Goal: Task Accomplishment & Management: Complete application form

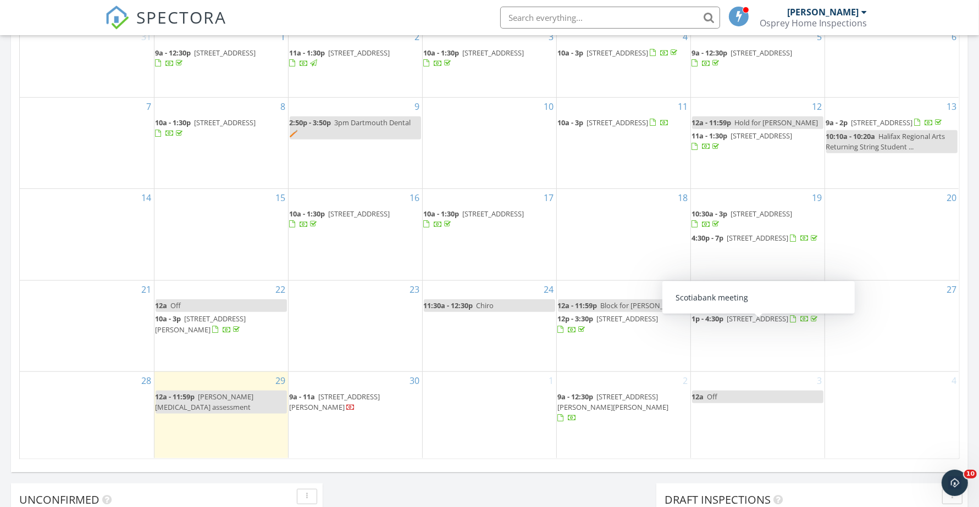
scroll to position [1021, 1000]
click at [722, 437] on div "3 12a Off" at bounding box center [758, 415] width 134 height 86
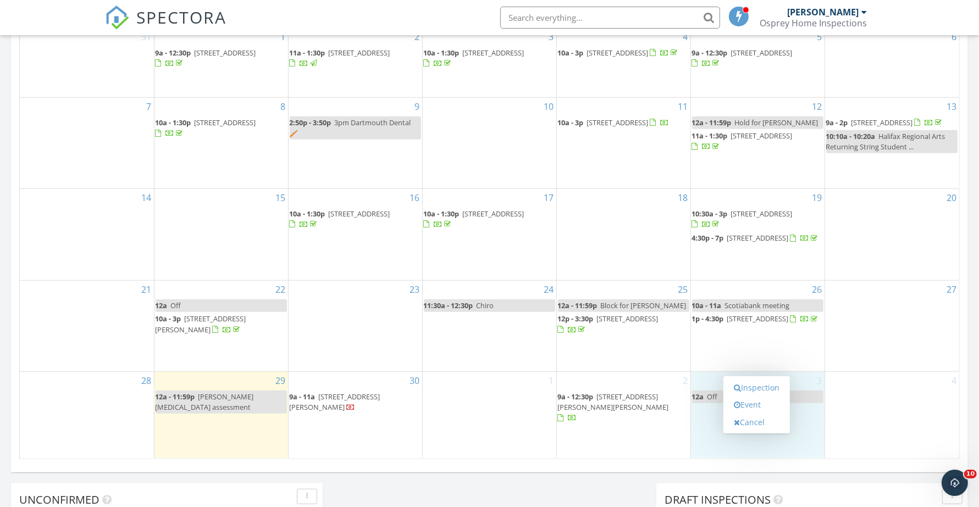
click at [751, 389] on link "Inspection" at bounding box center [756, 388] width 57 height 18
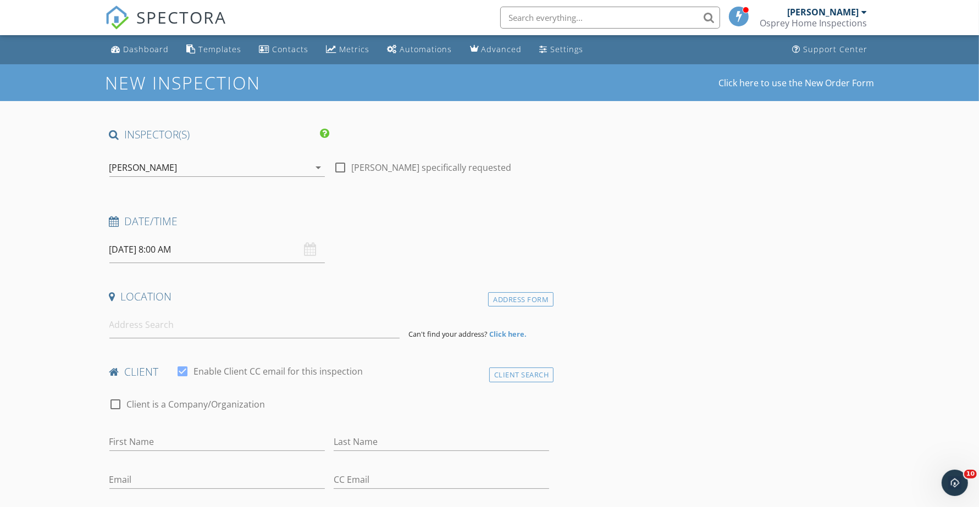
click at [202, 249] on input "10/03/2025 8:00 AM" at bounding box center [216, 249] width 215 height 27
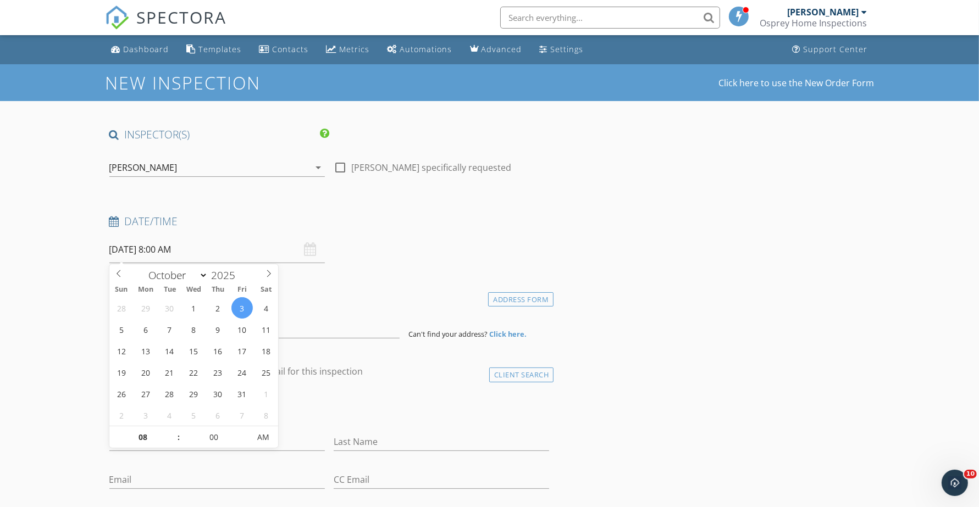
type input "09"
type input "10/03/2025 9:00 AM"
click at [170, 432] on span at bounding box center [173, 432] width 8 height 11
type input "10"
type input "10/03/2025 10:00 AM"
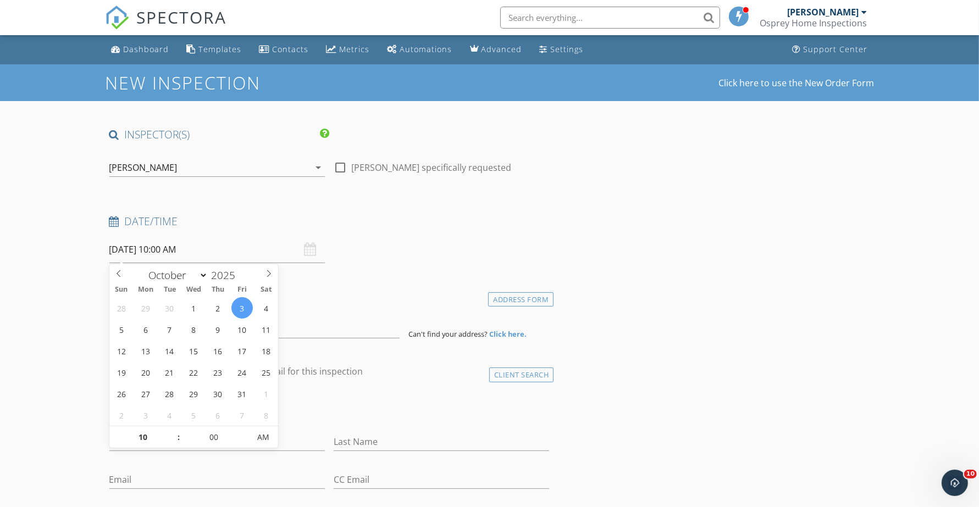
click at [171, 433] on span at bounding box center [173, 432] width 8 height 11
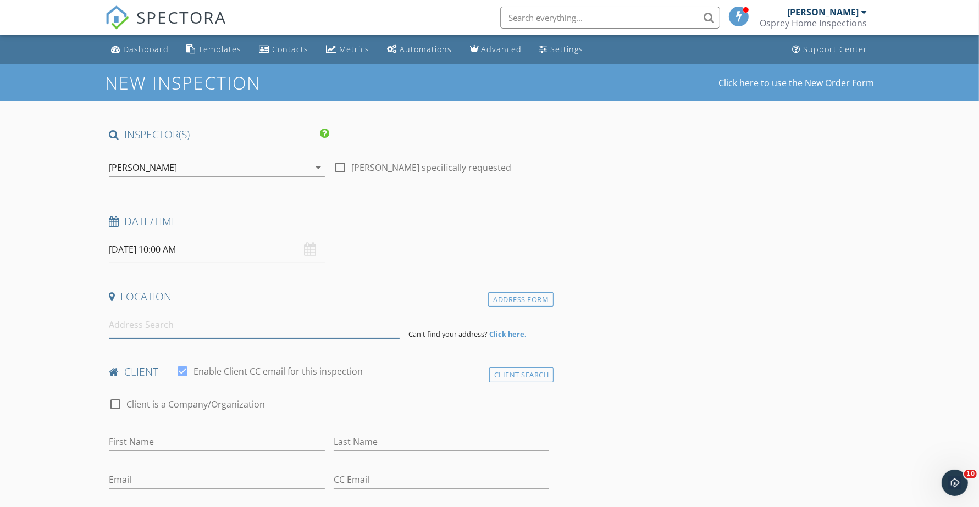
click at [144, 326] on input at bounding box center [254, 325] width 290 height 27
click at [153, 331] on input at bounding box center [254, 325] width 290 height 27
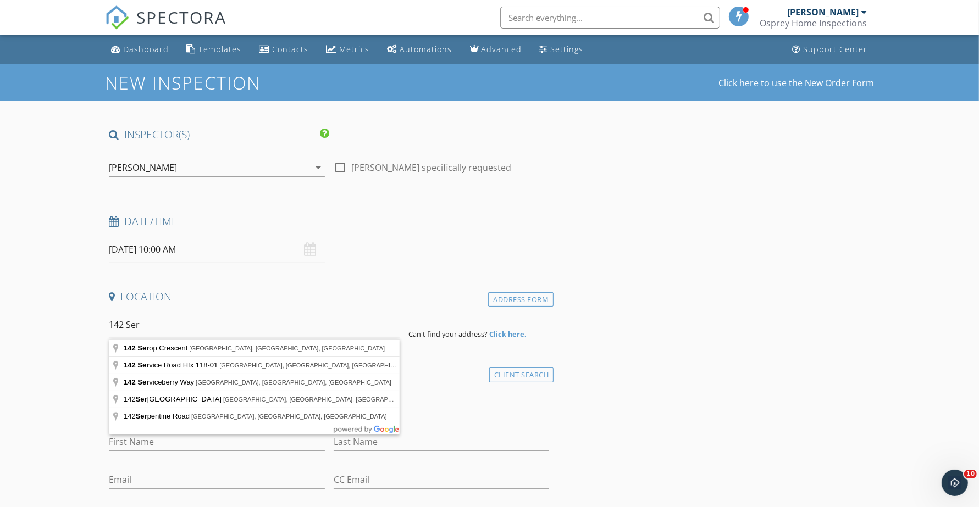
type input "142 Serop Crescent, Eastern Passage, Nova Scotia, Canada"
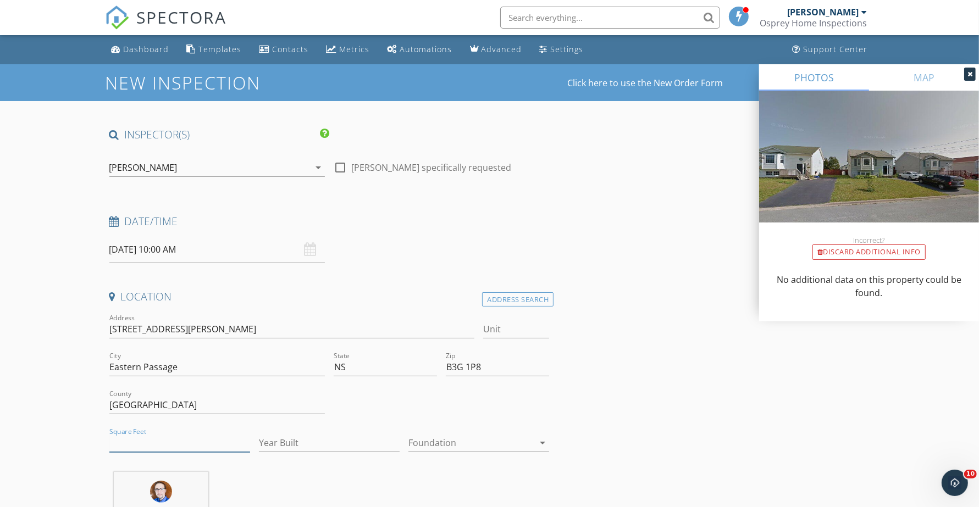
click at [185, 448] on input "Square Feet" at bounding box center [179, 443] width 141 height 18
type input "1408"
type input "2001"
click at [438, 445] on div at bounding box center [470, 443] width 125 height 18
click at [438, 445] on div "Basement" at bounding box center [478, 435] width 123 height 26
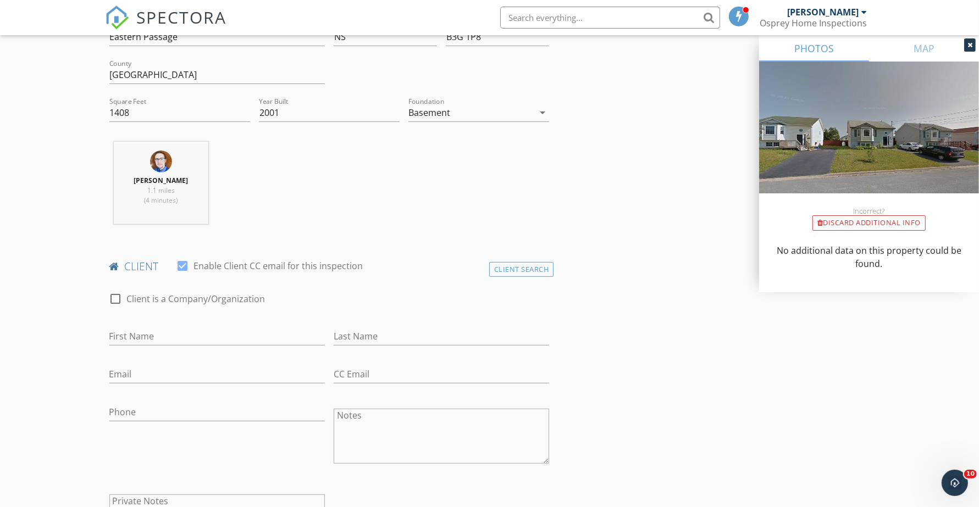
scroll to position [412, 0]
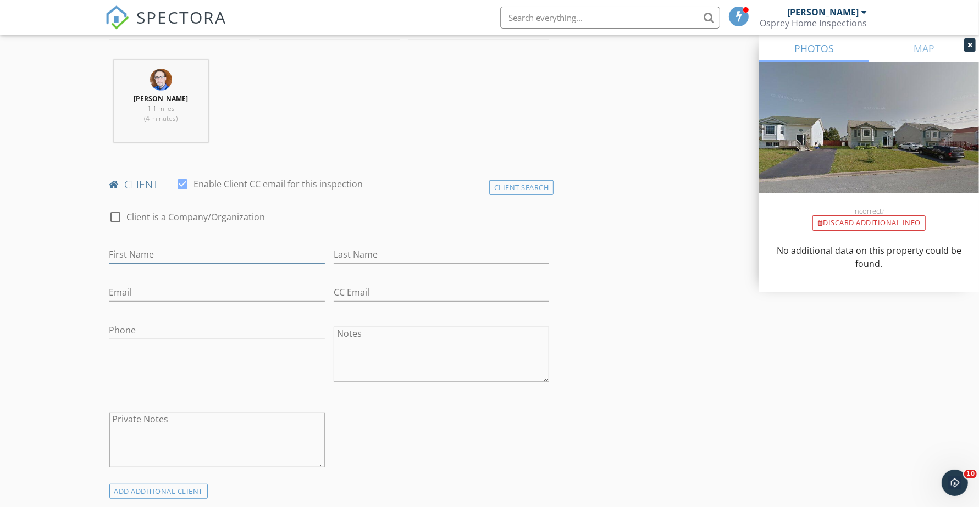
click at [140, 258] on input "First Name" at bounding box center [216, 255] width 215 height 18
drag, startPoint x: 152, startPoint y: 245, endPoint x: 148, endPoint y: 256, distance: 11.6
click at [152, 245] on div "First Name" at bounding box center [216, 257] width 215 height 36
click at [143, 267] on div "First Name" at bounding box center [216, 260] width 215 height 29
click at [143, 268] on div "First Name" at bounding box center [216, 260] width 215 height 29
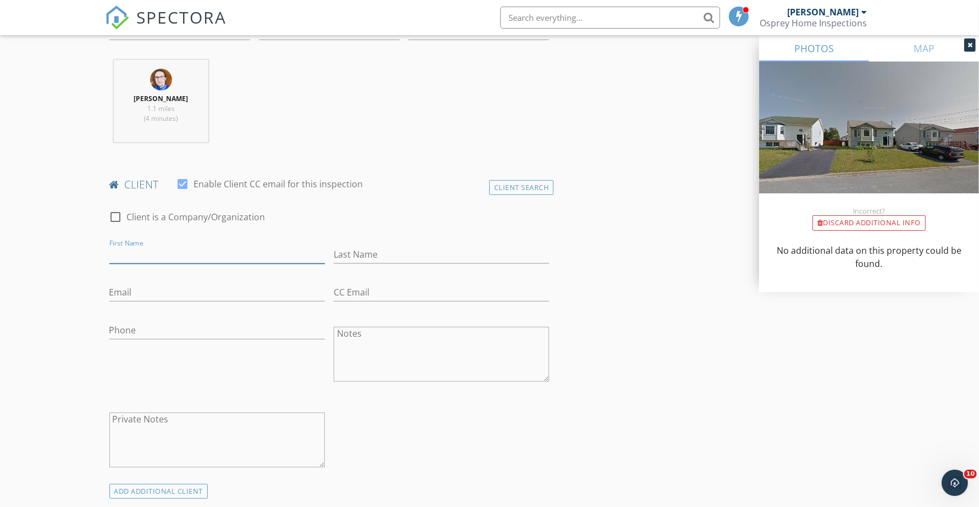
click at [141, 254] on input "First Name" at bounding box center [216, 255] width 215 height 18
type input "Brandon"
type input "Marsh"
click at [136, 303] on div "Email" at bounding box center [216, 298] width 215 height 29
click at [135, 298] on input "Email" at bounding box center [216, 293] width 215 height 18
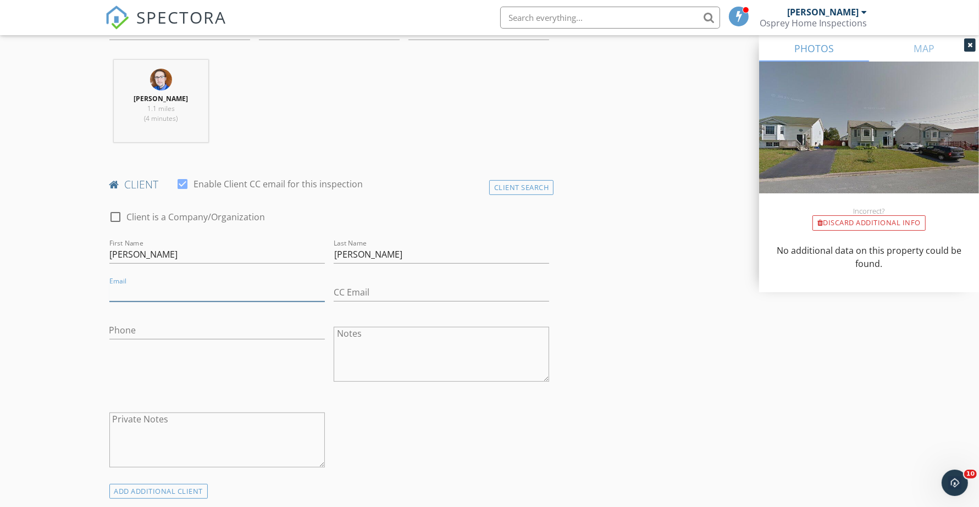
paste input "Brandon.Marsh@dal.ca"
type input "Brandon.Marsh@dal.ca"
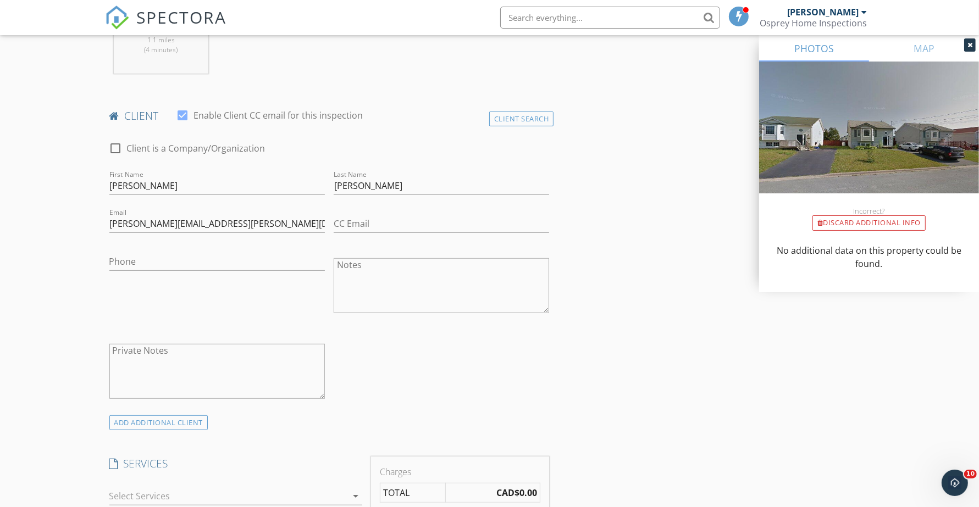
click at [152, 424] on div "ADD ADDITIONAL client" at bounding box center [158, 423] width 99 height 15
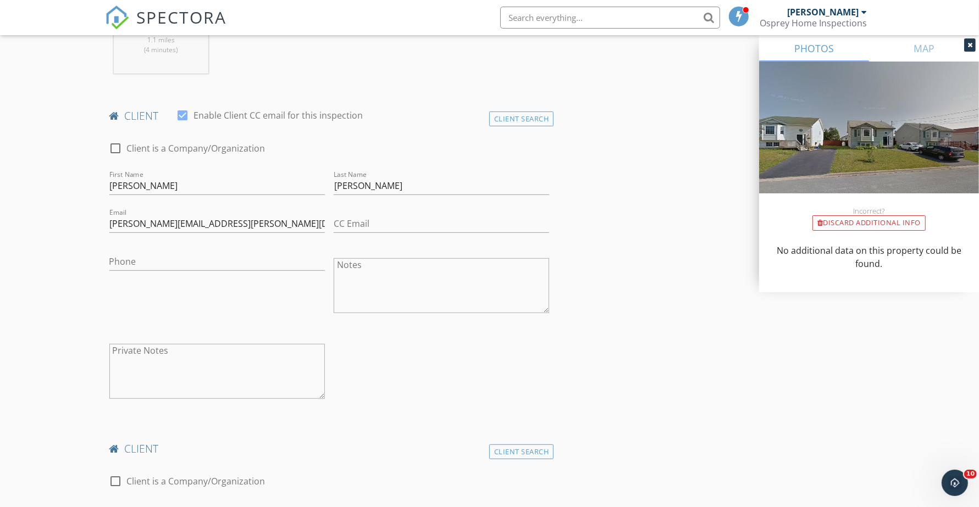
scroll to position [687, 0]
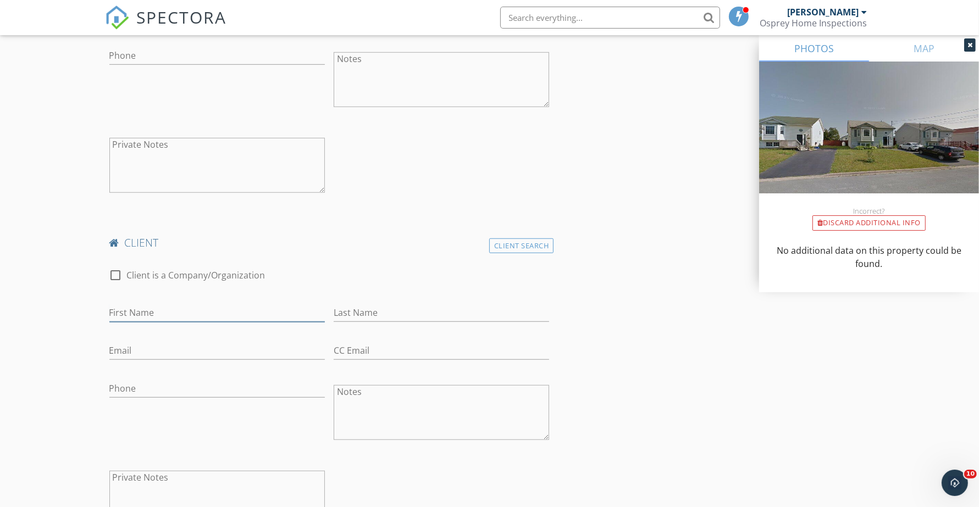
click at [192, 314] on input "First Name" at bounding box center [216, 313] width 215 height 18
type input "Hannah"
type input "[PERSON_NAME]"
drag, startPoint x: 243, startPoint y: 346, endPoint x: 242, endPoint y: 359, distance: 12.7
click at [242, 350] on input "Email" at bounding box center [216, 351] width 215 height 18
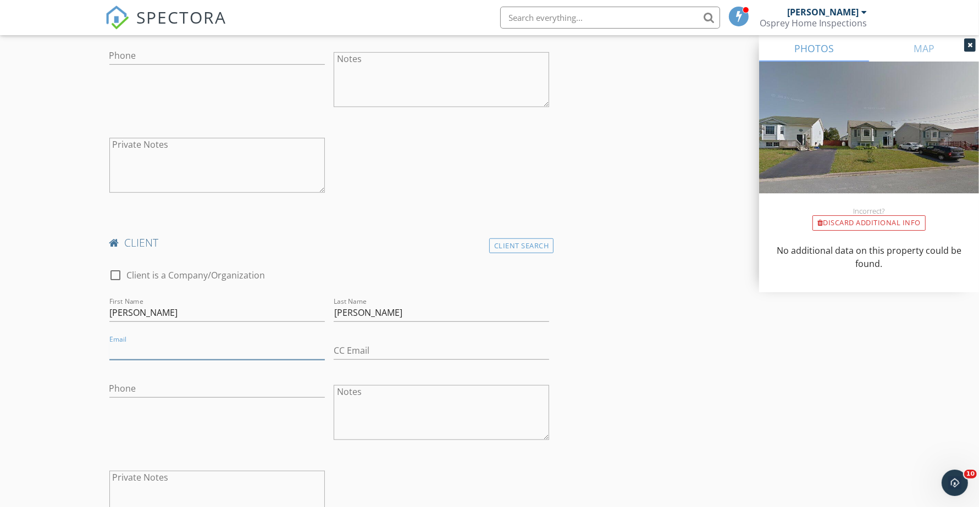
paste input "[EMAIL_ADDRESS][DOMAIN_NAME]"
type input "[EMAIL_ADDRESS][DOMAIN_NAME]"
click at [70, 338] on div "New Inspection Click here to use the New Order Form INSPECTOR(S) check_box Bren…" at bounding box center [489, 482] width 979 height 2210
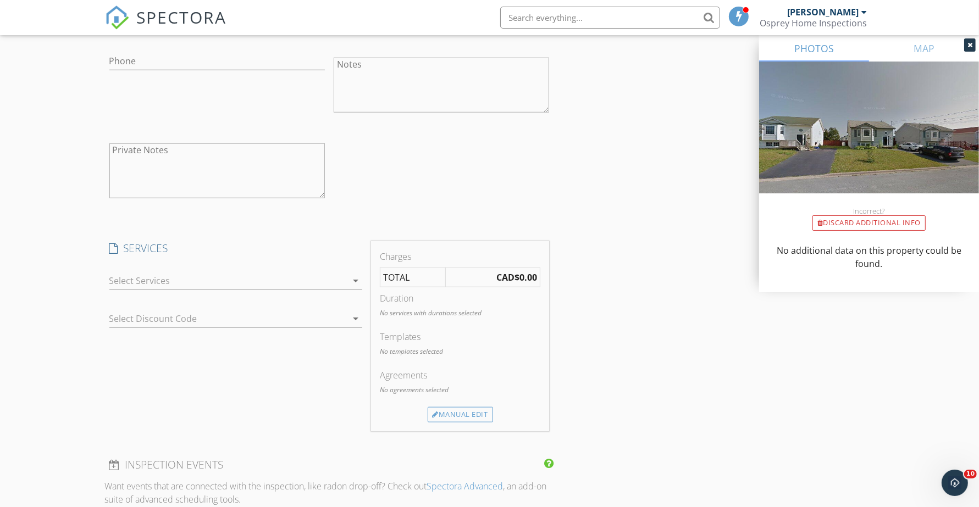
scroll to position [1031, 0]
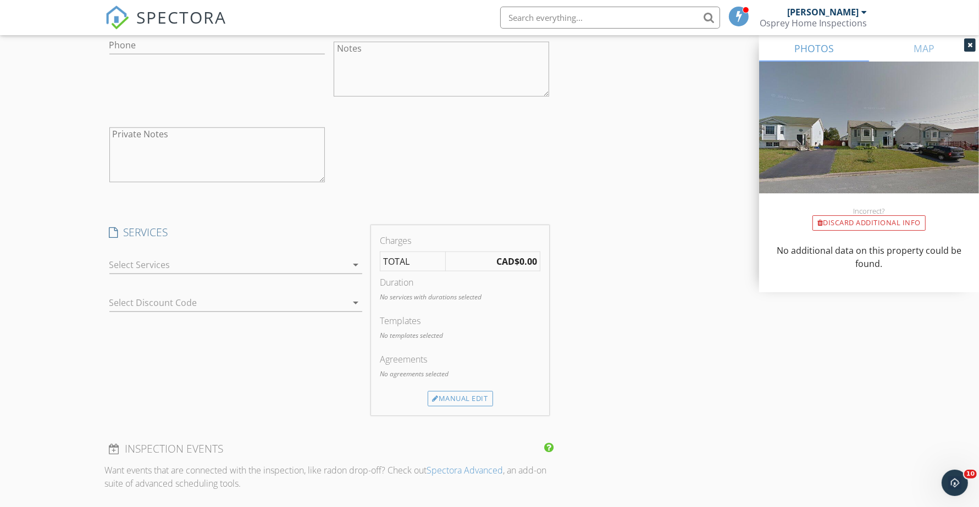
click at [185, 267] on div at bounding box center [227, 265] width 237 height 18
click at [185, 267] on div "Residential Inspection" at bounding box center [187, 269] width 91 height 13
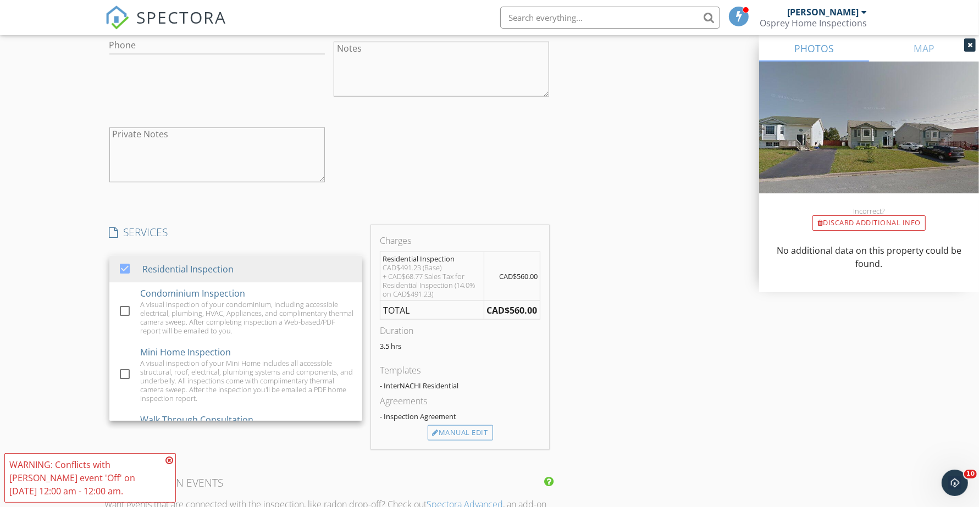
click at [65, 270] on div "New Inspection Click here to use the New Order Form INSPECTOR(S) check_box Bren…" at bounding box center [489, 156] width 979 height 2244
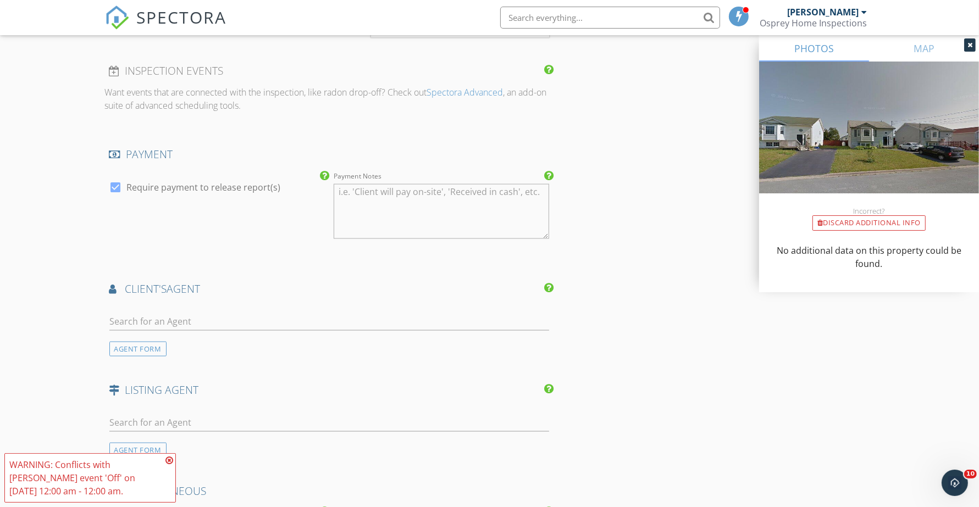
scroll to position [1512, 0]
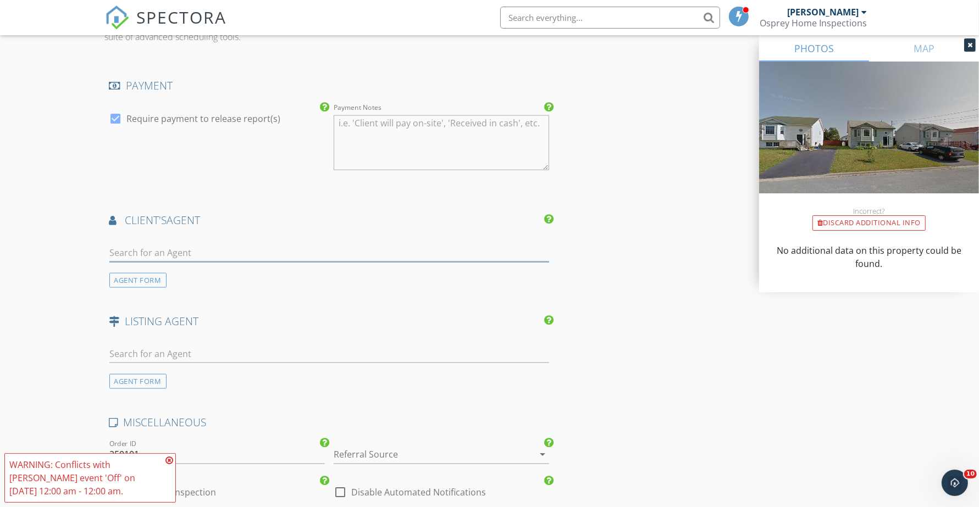
click at [177, 251] on input "text" at bounding box center [329, 253] width 440 height 18
type input "[PERSON_NAME]"
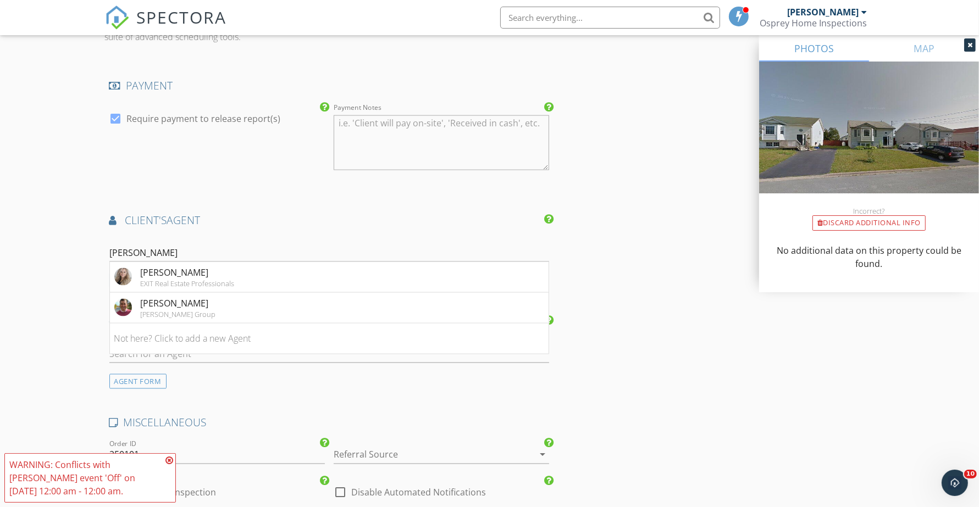
click at [174, 306] on div "[PERSON_NAME]" at bounding box center [178, 303] width 75 height 13
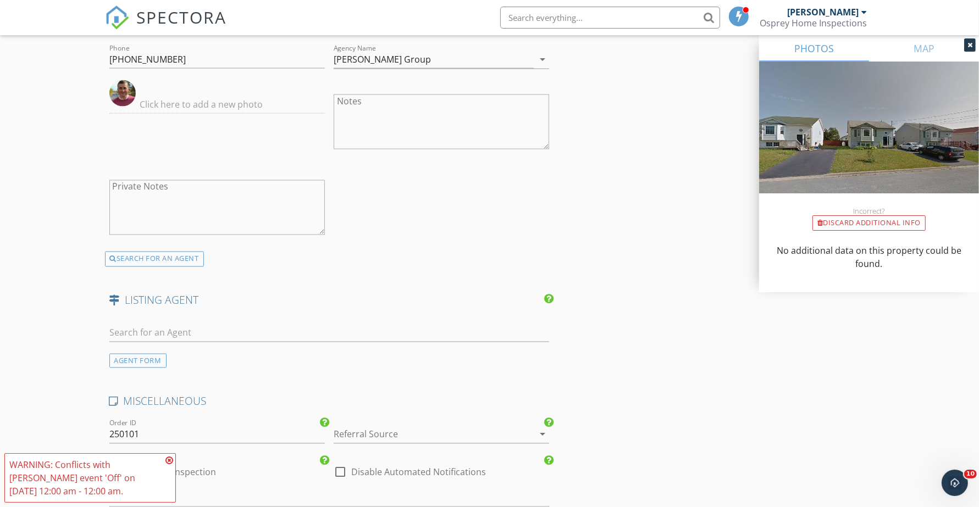
scroll to position [1778, 0]
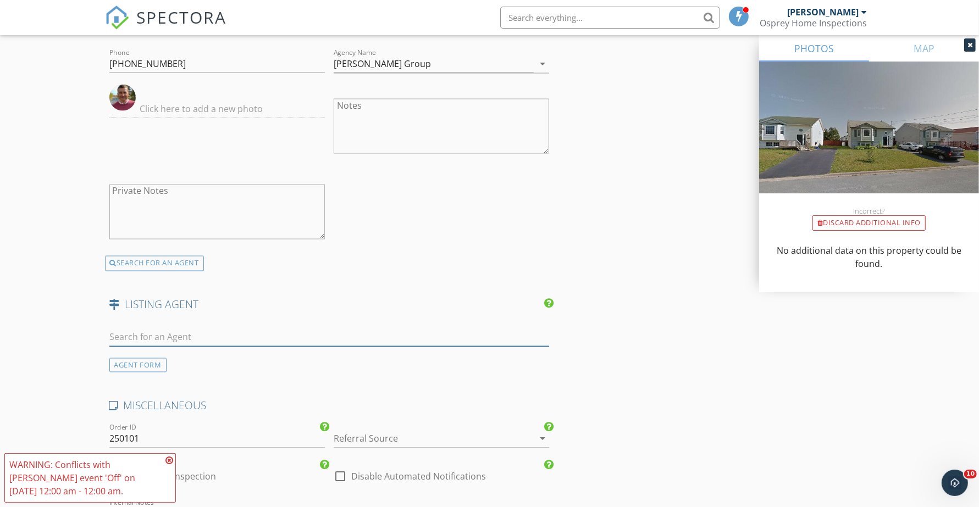
click at [189, 340] on input "text" at bounding box center [329, 338] width 440 height 18
type input "Chel"
click at [181, 361] on div "No results found. Click to add a new Agent" at bounding box center [196, 362] width 165 height 13
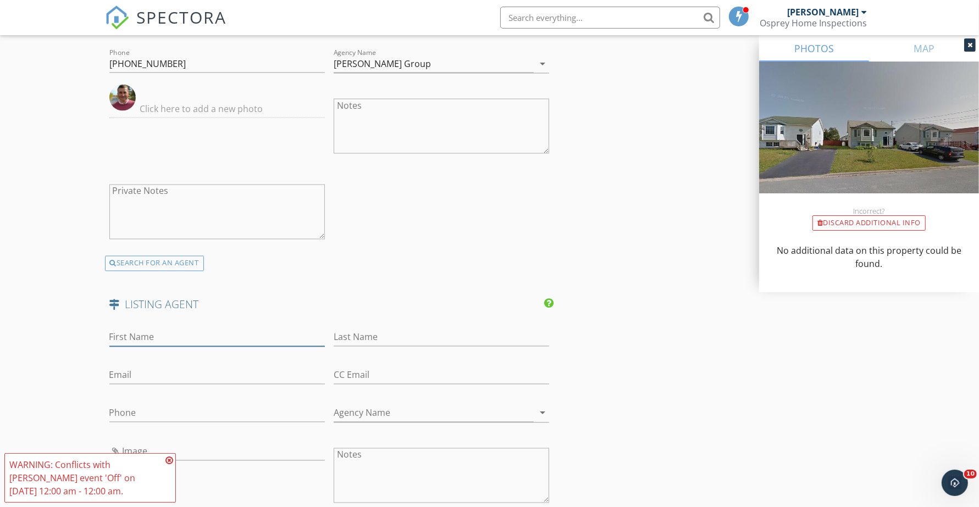
click at [169, 338] on input "First Name" at bounding box center [216, 338] width 215 height 18
type input "Chelsea"
type input "Lawlor"
click at [367, 413] on input "Agency Name" at bounding box center [434, 414] width 200 height 18
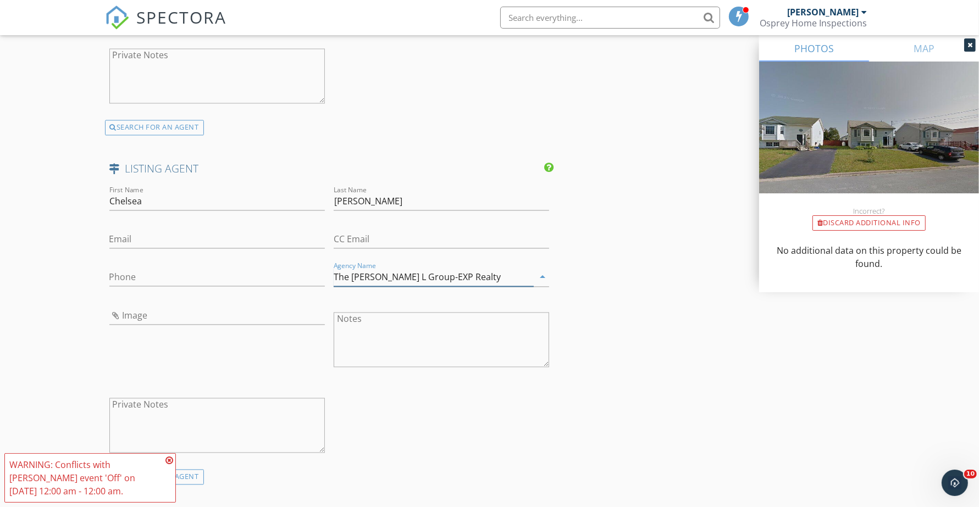
scroll to position [1915, 0]
type input "The [PERSON_NAME] L Group-EXP Realty"
type input "[EMAIL_ADDRESS][PERSON_NAME][DOMAIN_NAME]"
click at [187, 274] on input "Phone" at bounding box center [216, 276] width 215 height 18
type input "[PHONE_NUMBER]"
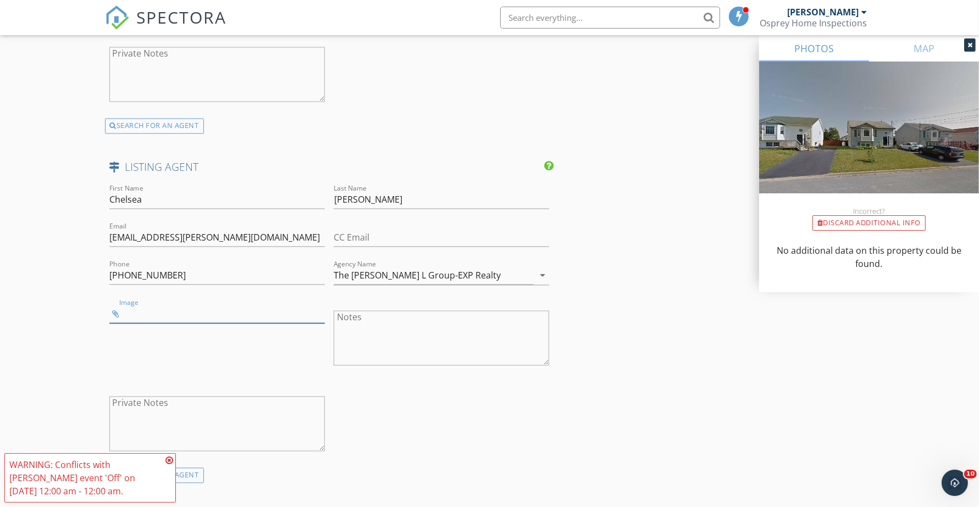
click at [154, 317] on input "Image" at bounding box center [216, 315] width 215 height 18
type input "CLEXP.PNG"
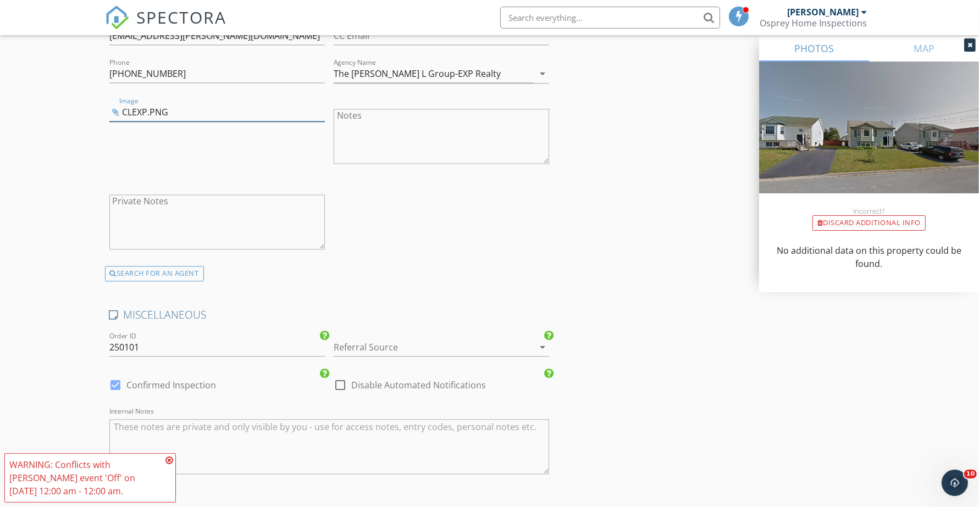
scroll to position [2122, 0]
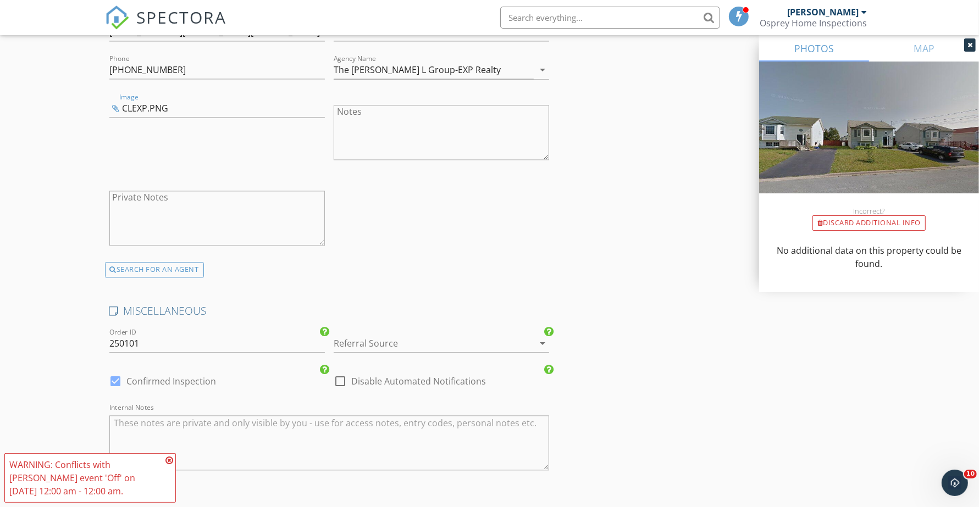
click at [402, 344] on div at bounding box center [426, 344] width 185 height 18
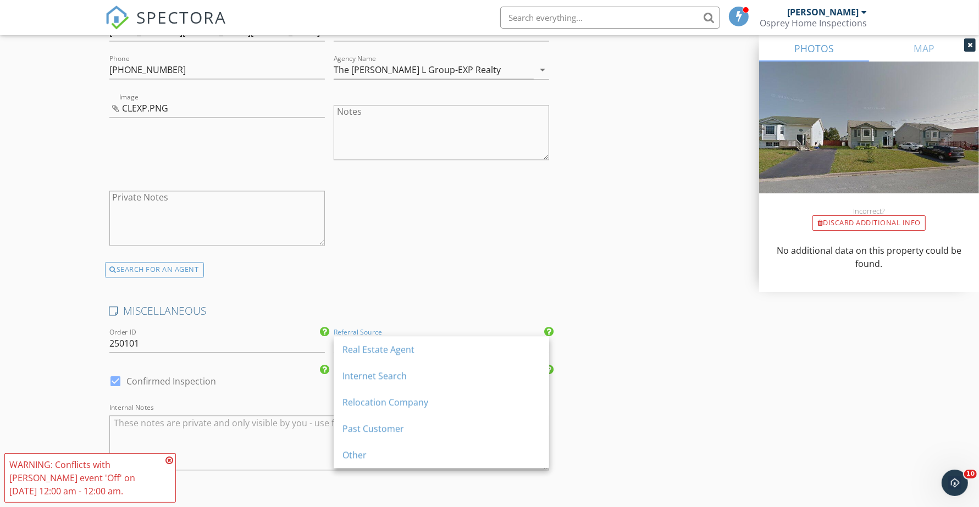
click at [402, 344] on div "Real Estate Agent" at bounding box center [441, 349] width 198 height 13
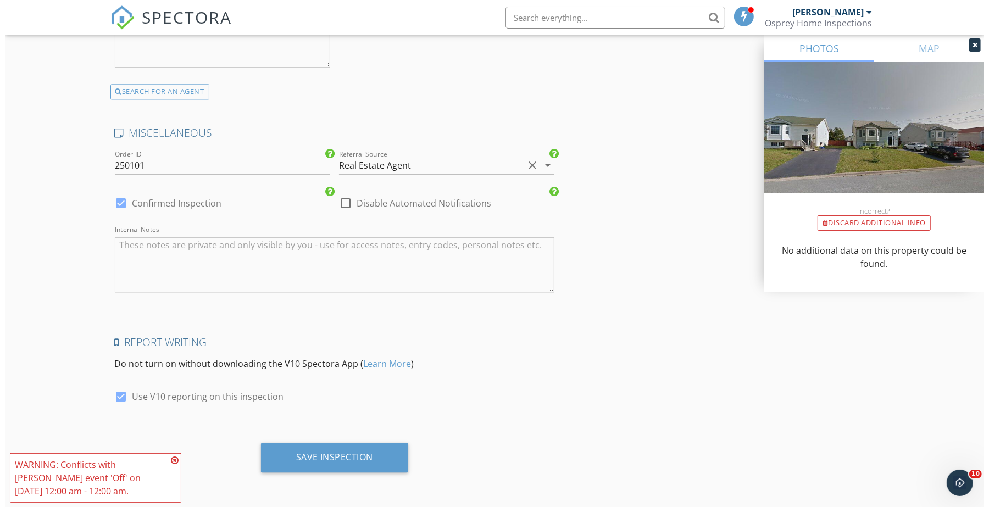
scroll to position [2301, 0]
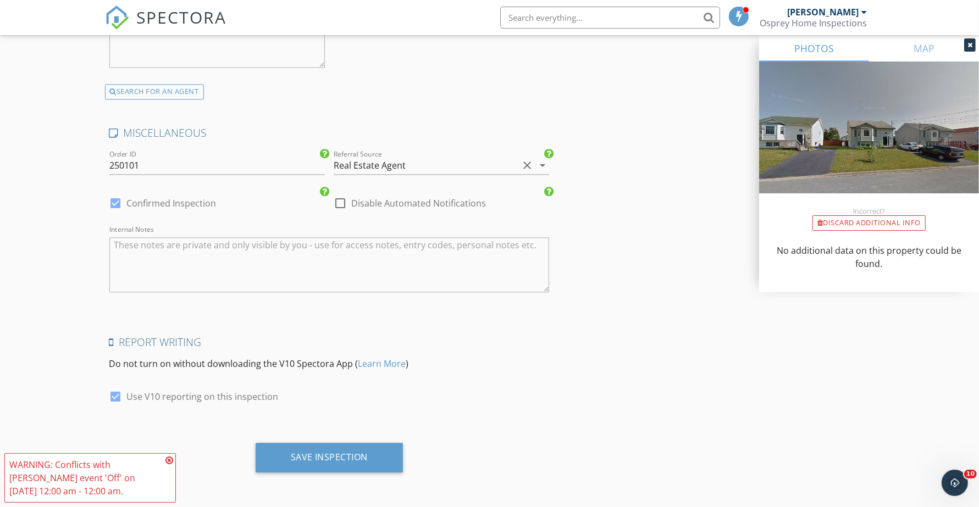
click at [325, 463] on div "Save Inspection" at bounding box center [329, 457] width 77 height 11
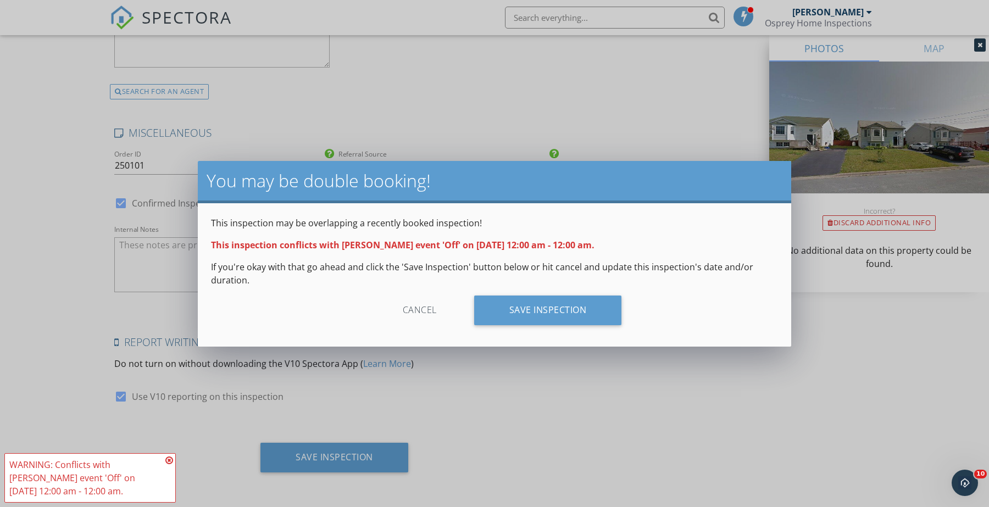
click at [534, 314] on div "Save Inspection" at bounding box center [548, 311] width 148 height 30
